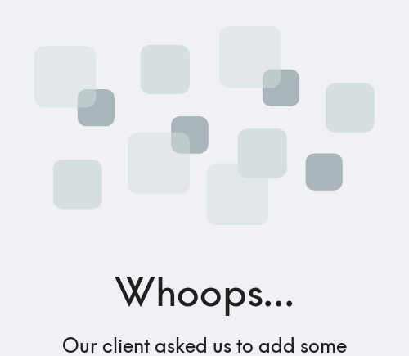
scroll to position [272, 0]
